Goal: Transaction & Acquisition: Purchase product/service

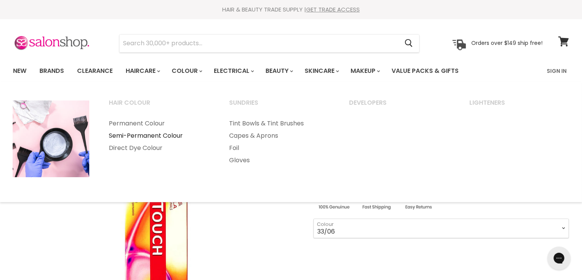
click at [165, 136] on link "Semi-Permanent Colour" at bounding box center [159, 135] width 119 height 12
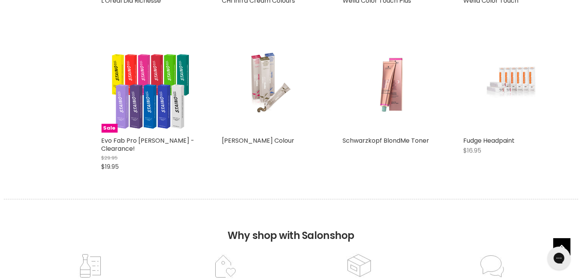
scroll to position [3305, 0]
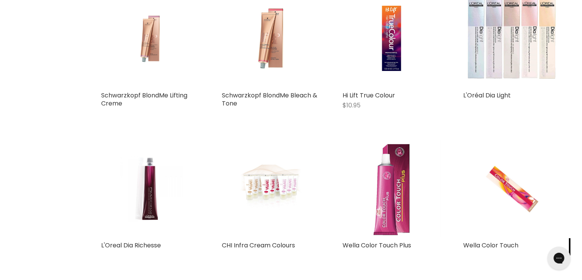
click at [502, 188] on img "Main content" at bounding box center [512, 188] width 65 height 98
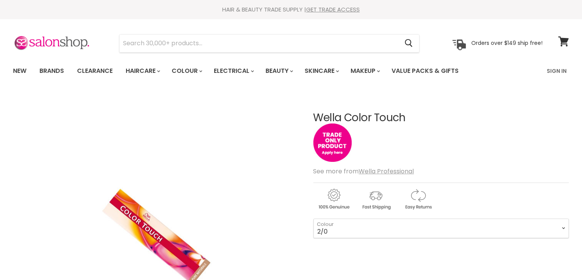
click at [438, 232] on select "2/0 2/8 3/0 3/66 3/68 4/0 4/5 4/6 44/65 4/71 4/77 5/0 5/1 5/3 5/4" at bounding box center [441, 227] width 256 height 19
click at [313, 218] on select "2/0 2/8 3/0 3/66 3/68 4/0 4/5 4/6 44/65 4/71 4/77 5/0 5/1 5/3 5/4" at bounding box center [441, 227] width 256 height 19
select select "5/1"
